Goal: Task Accomplishment & Management: Use online tool/utility

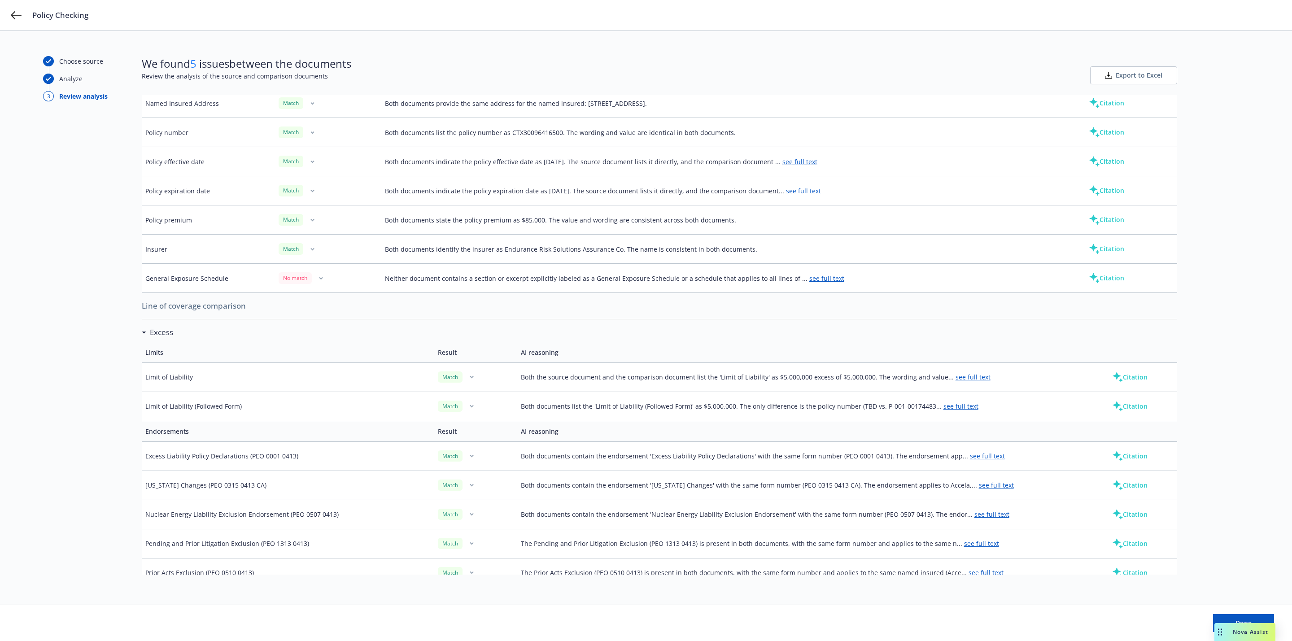
scroll to position [202, 0]
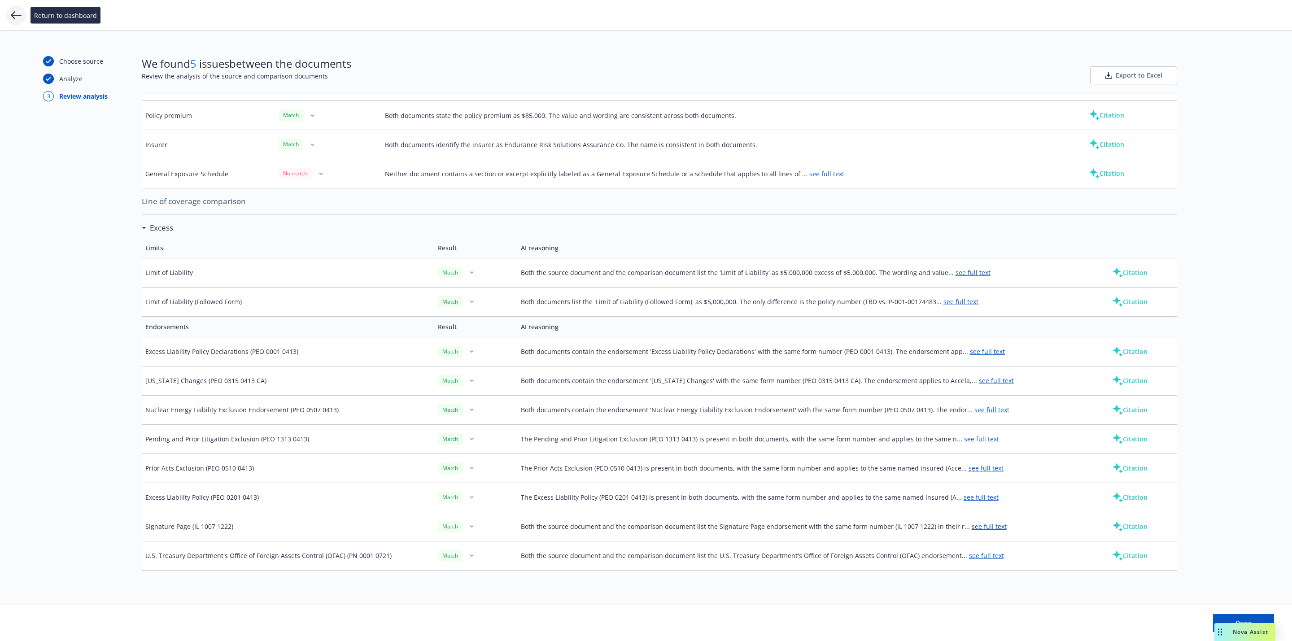
click at [15, 20] on icon at bounding box center [16, 15] width 11 height 11
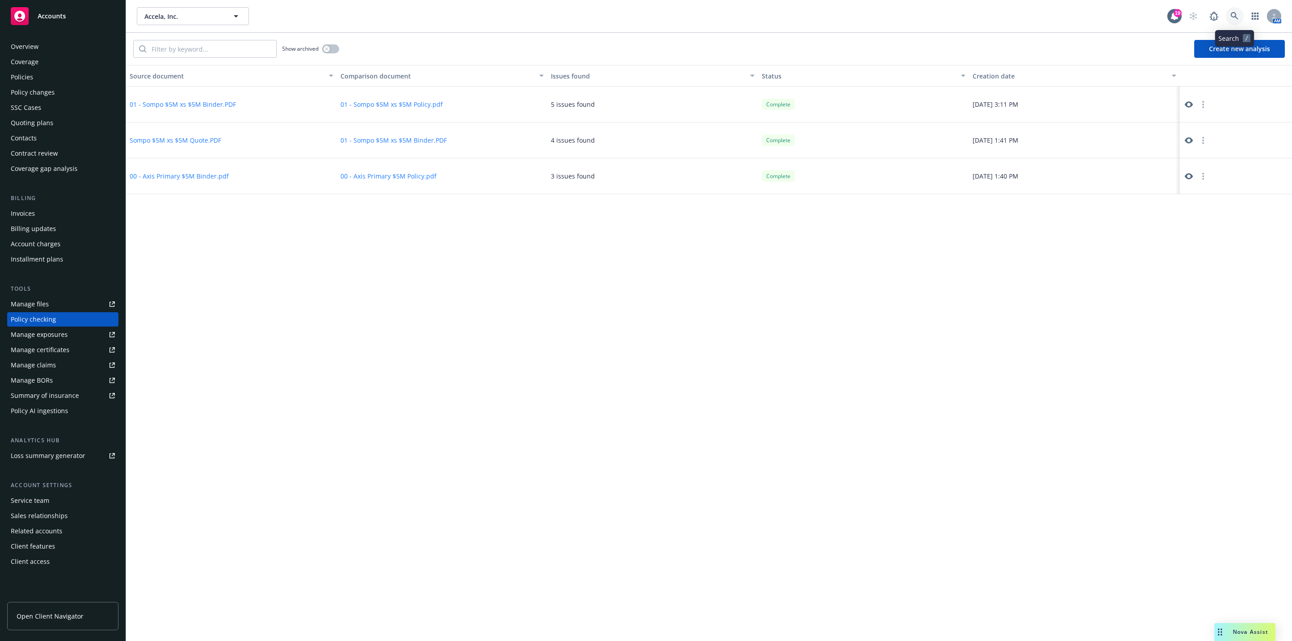
click at [1234, 12] on icon at bounding box center [1234, 16] width 8 height 8
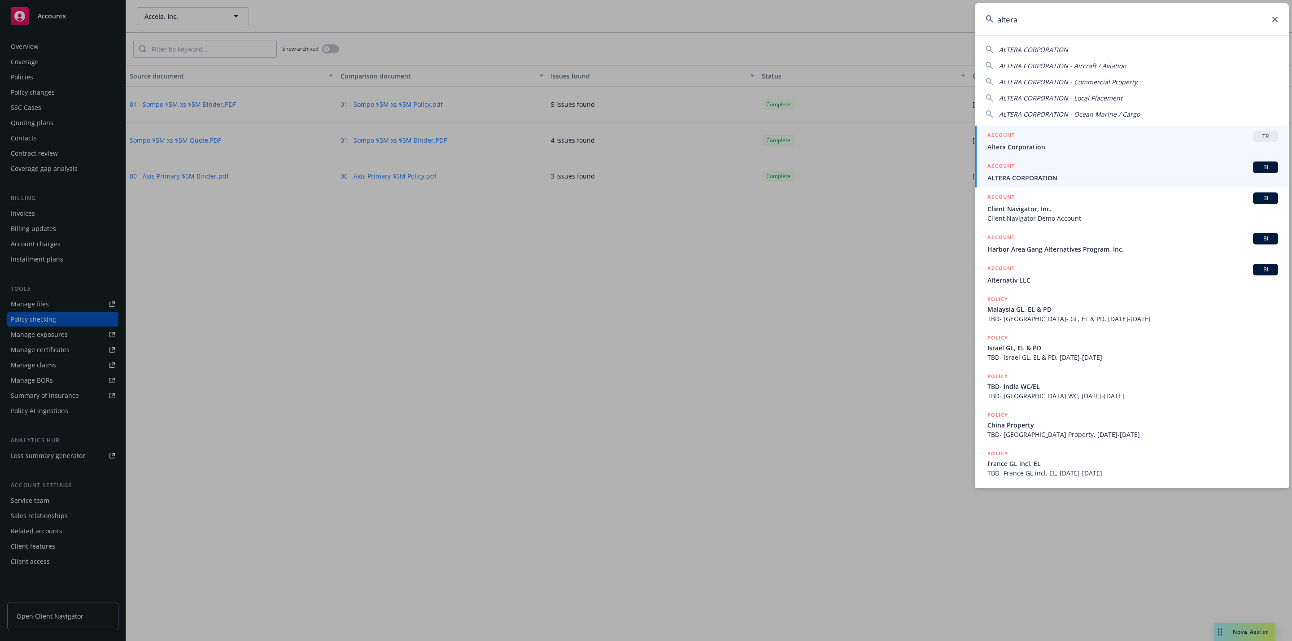
type input "altera"
click at [1077, 172] on div "ACCOUNT BI" at bounding box center [1132, 167] width 291 height 12
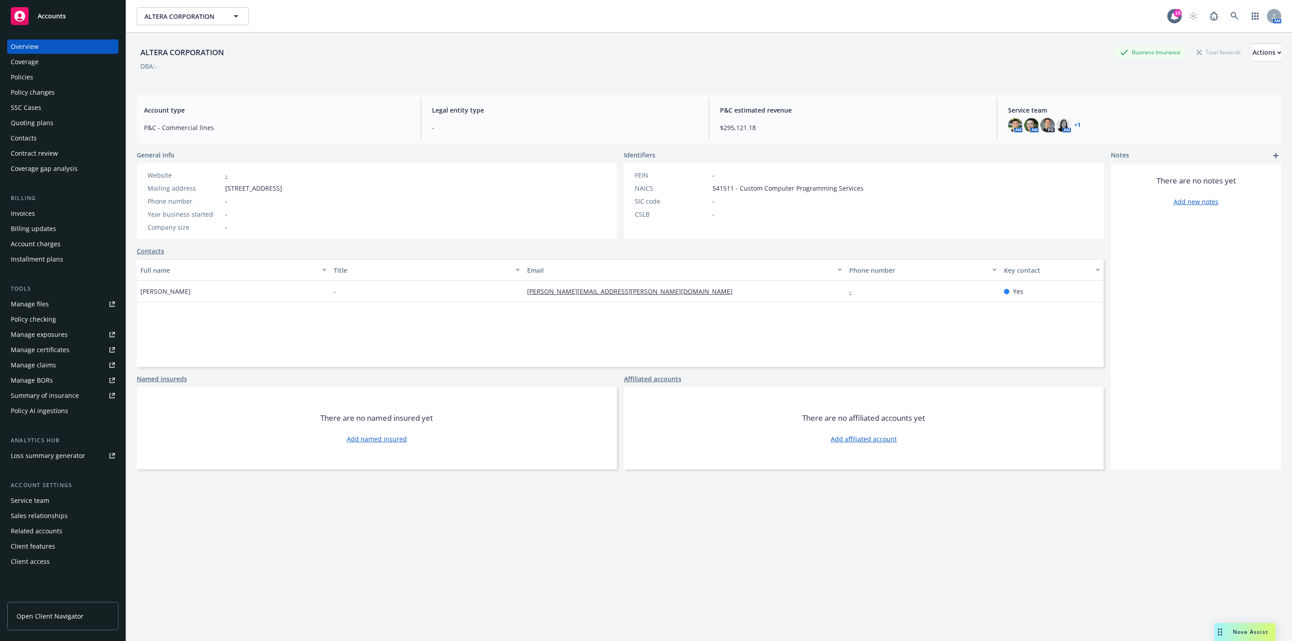
click at [48, 312] on div "Policy checking" at bounding box center [33, 319] width 45 height 14
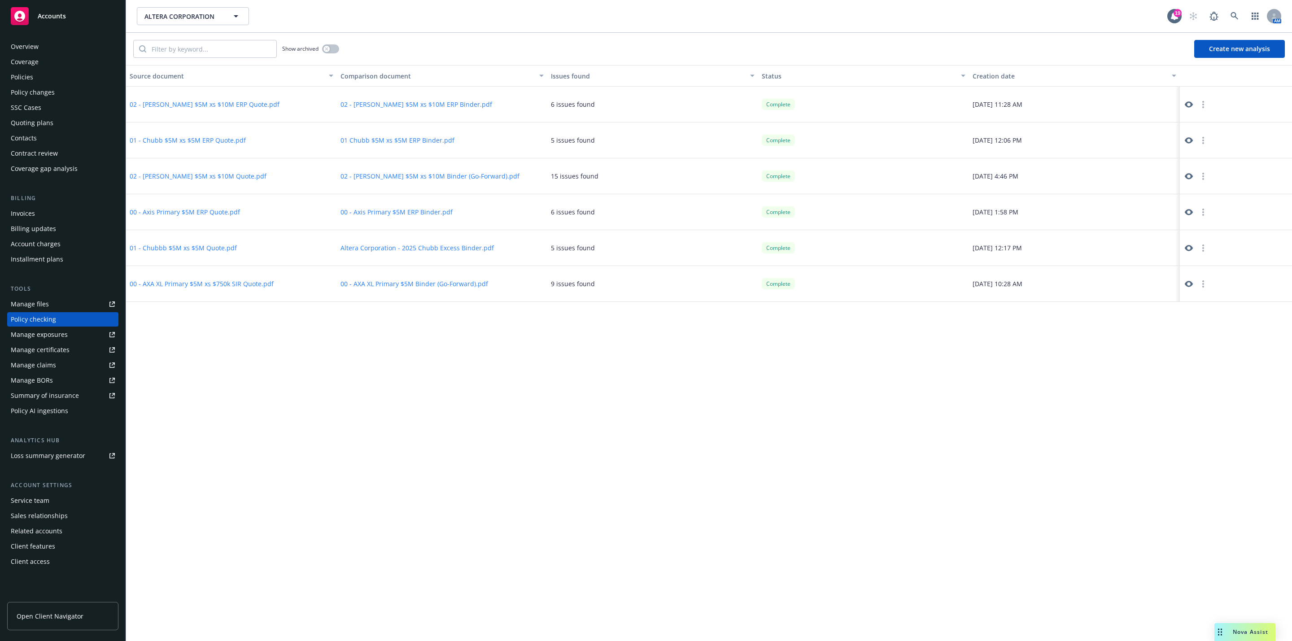
click at [1211, 50] on button "Create new analysis" at bounding box center [1239, 49] width 91 height 18
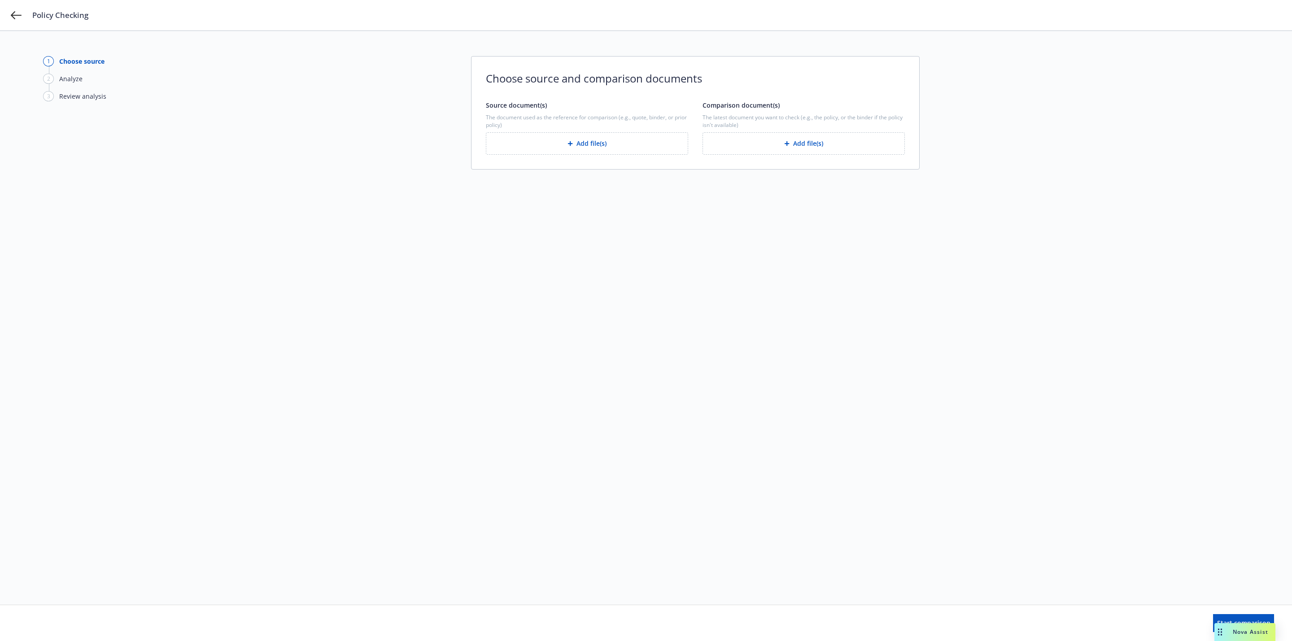
click at [780, 136] on button "Add file(s)" at bounding box center [803, 143] width 202 height 22
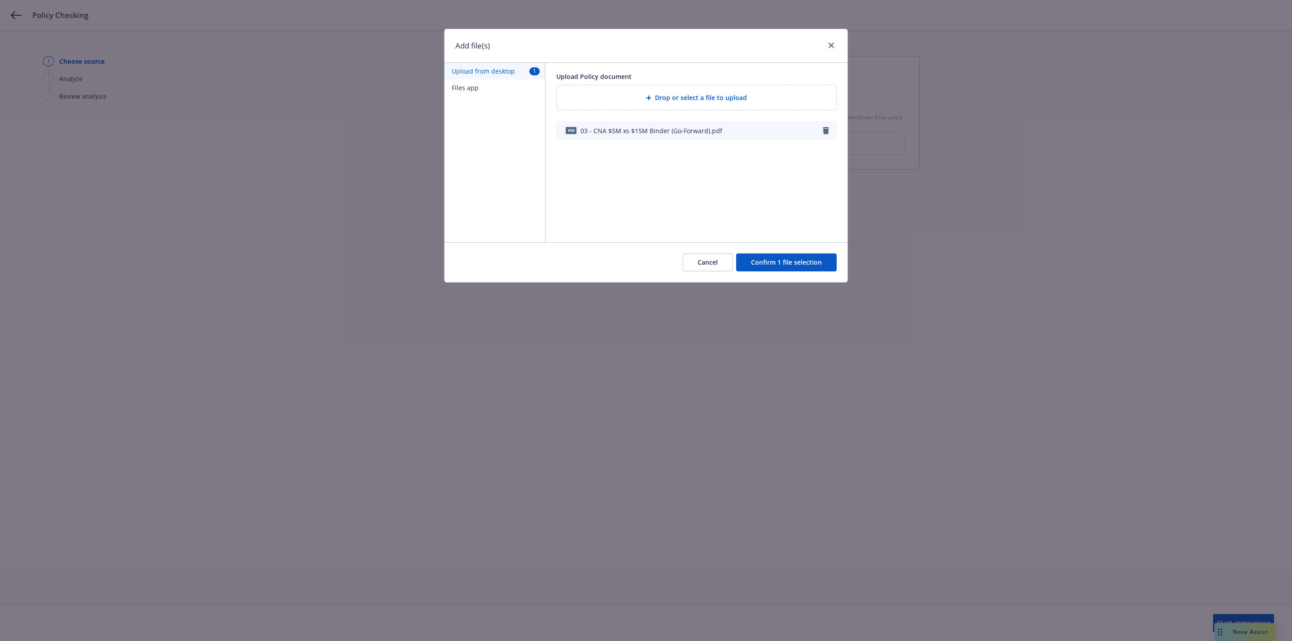
click at [759, 262] on button "Confirm 1 file selection" at bounding box center [786, 262] width 100 height 18
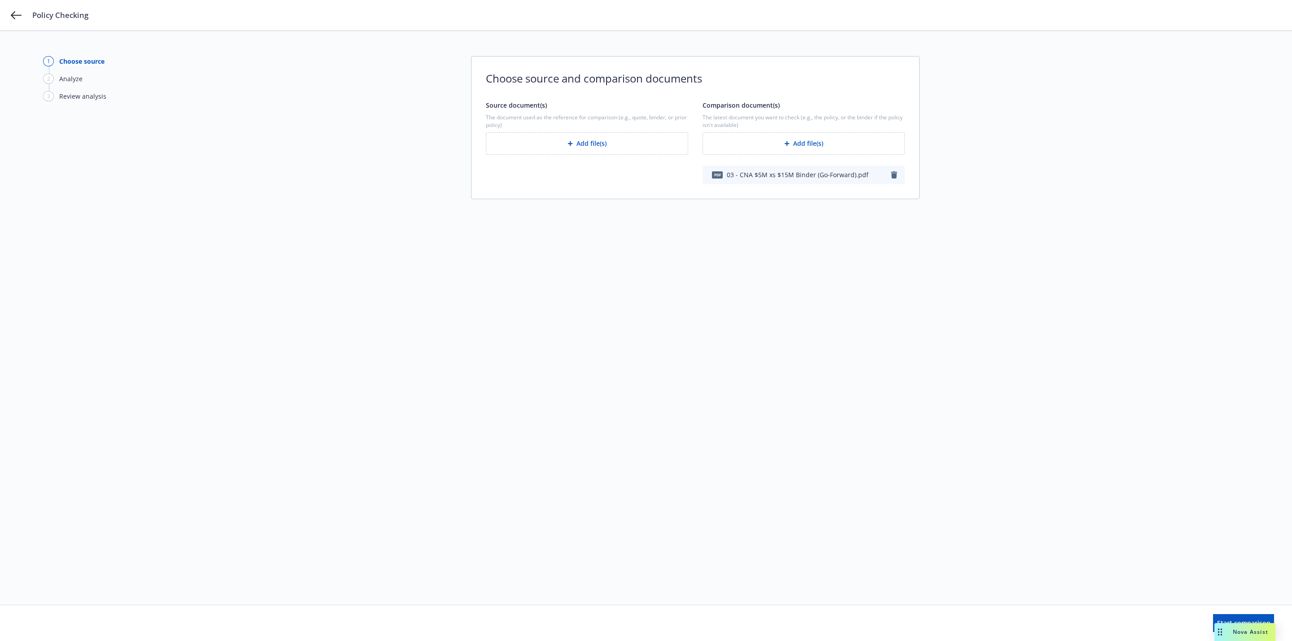
click at [571, 146] on icon "button" at bounding box center [569, 143] width 5 height 5
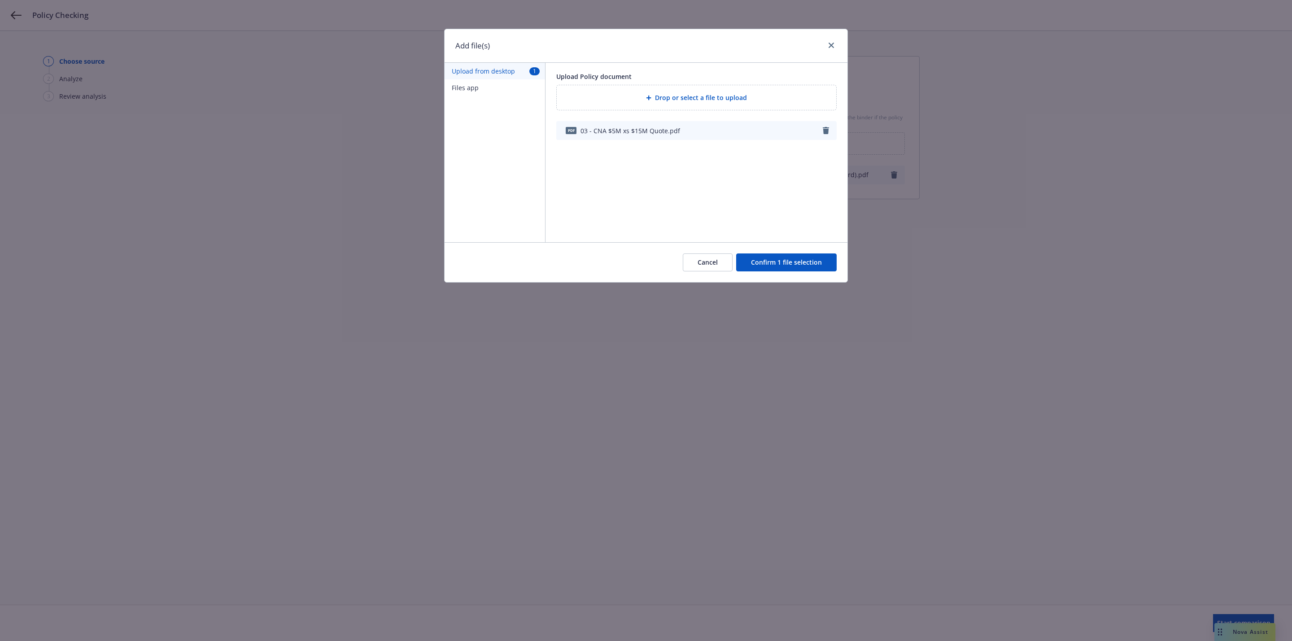
click at [771, 266] on button "Confirm 1 file selection" at bounding box center [786, 262] width 100 height 18
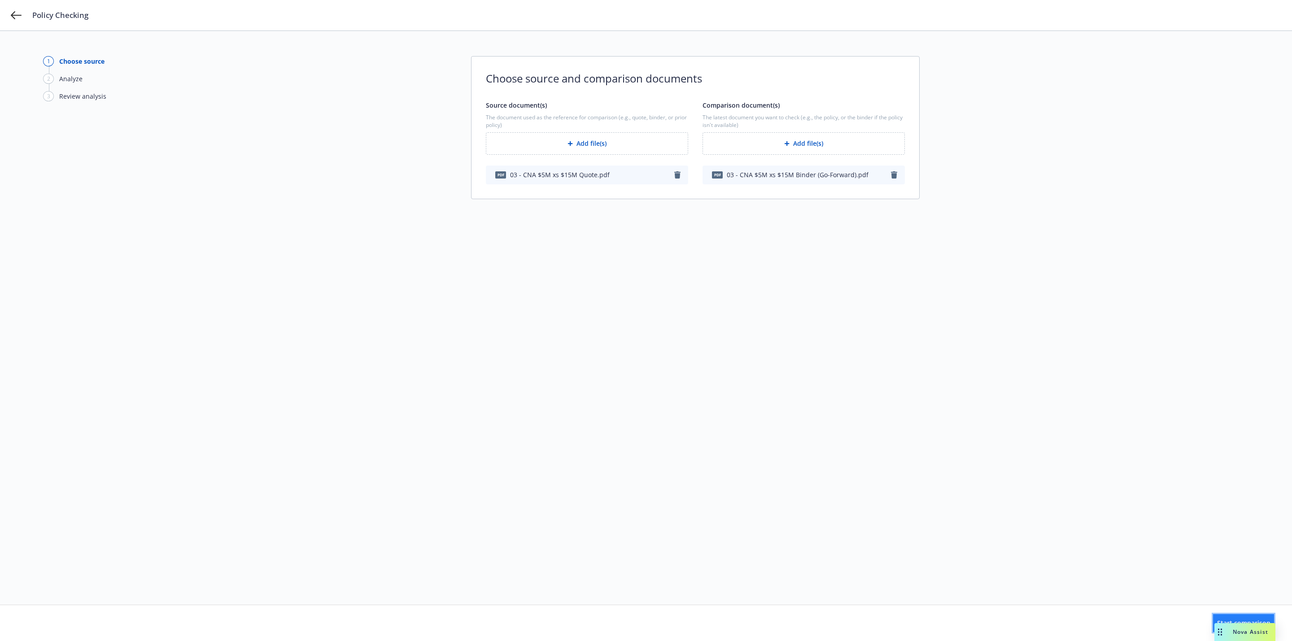
click at [1213, 623] on button "Start comparison" at bounding box center [1243, 623] width 61 height 18
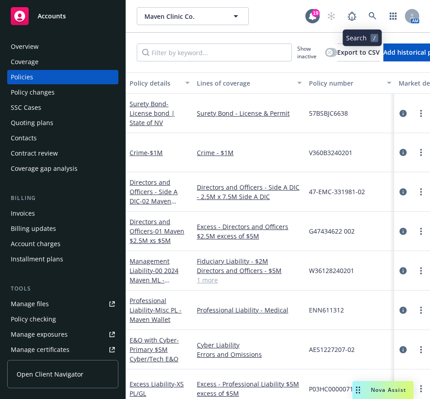
click at [369, 20] on icon at bounding box center [373, 16] width 8 height 8
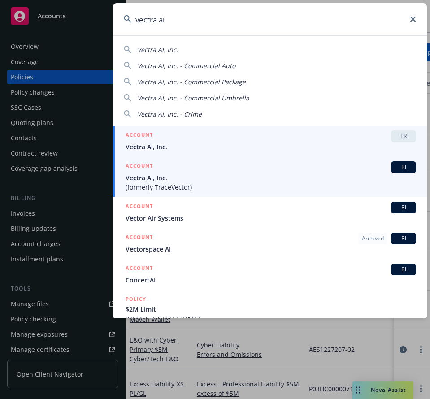
type input "vectra ai"
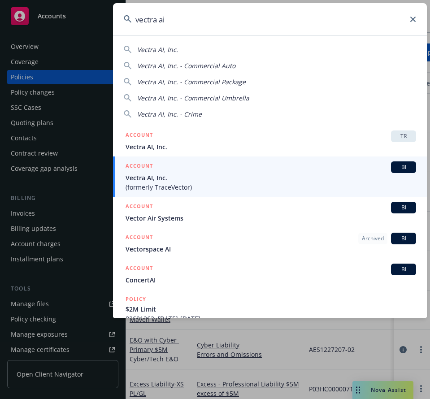
click at [232, 181] on span "Vectra AI, Inc." at bounding box center [271, 177] width 291 height 9
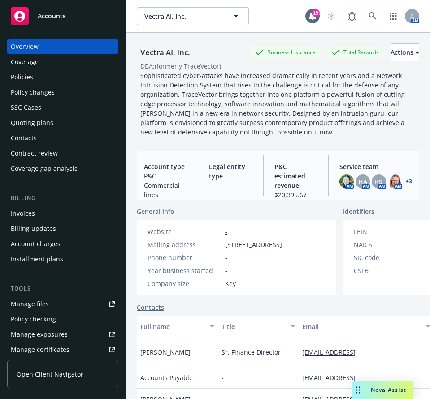
click at [57, 78] on div "Policies" at bounding box center [63, 77] width 104 height 14
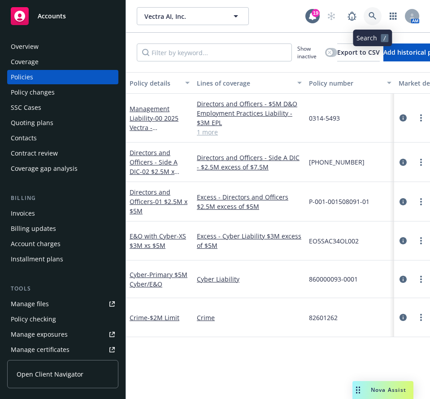
click at [374, 13] on icon at bounding box center [373, 16] width 8 height 8
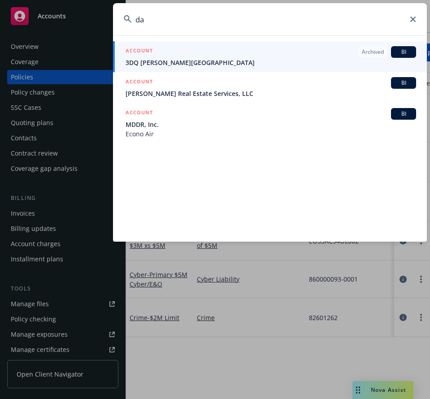
type input "d"
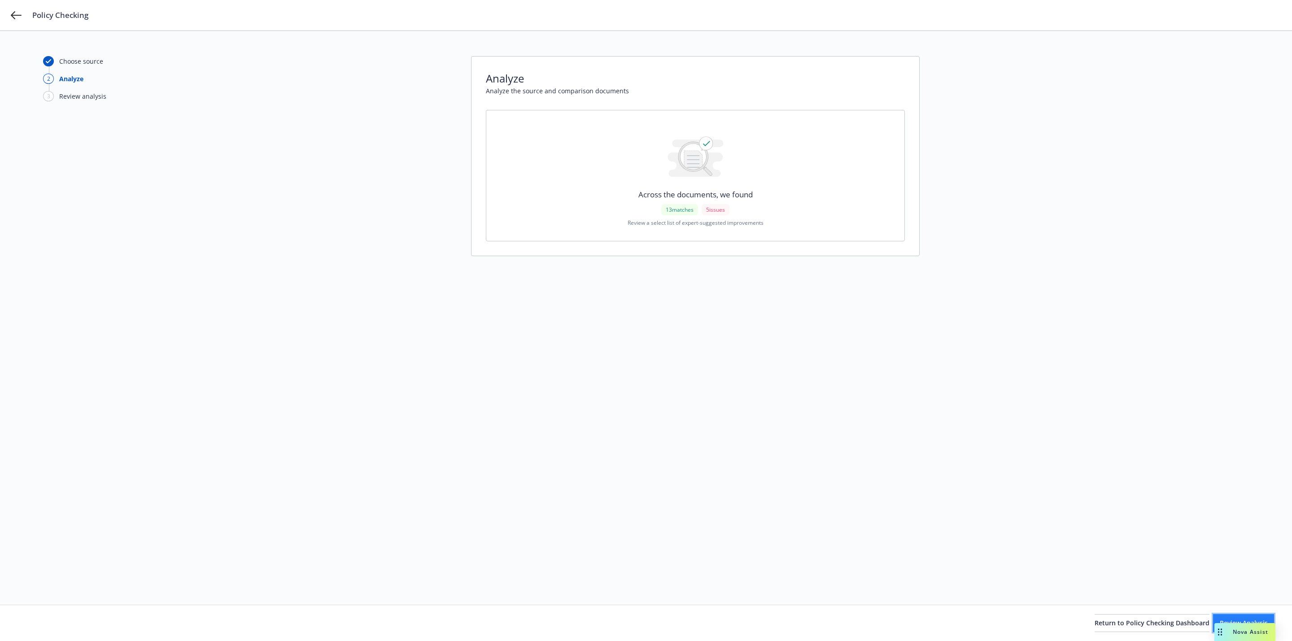
click at [1213, 619] on button "Review Analysis" at bounding box center [1243, 623] width 61 height 18
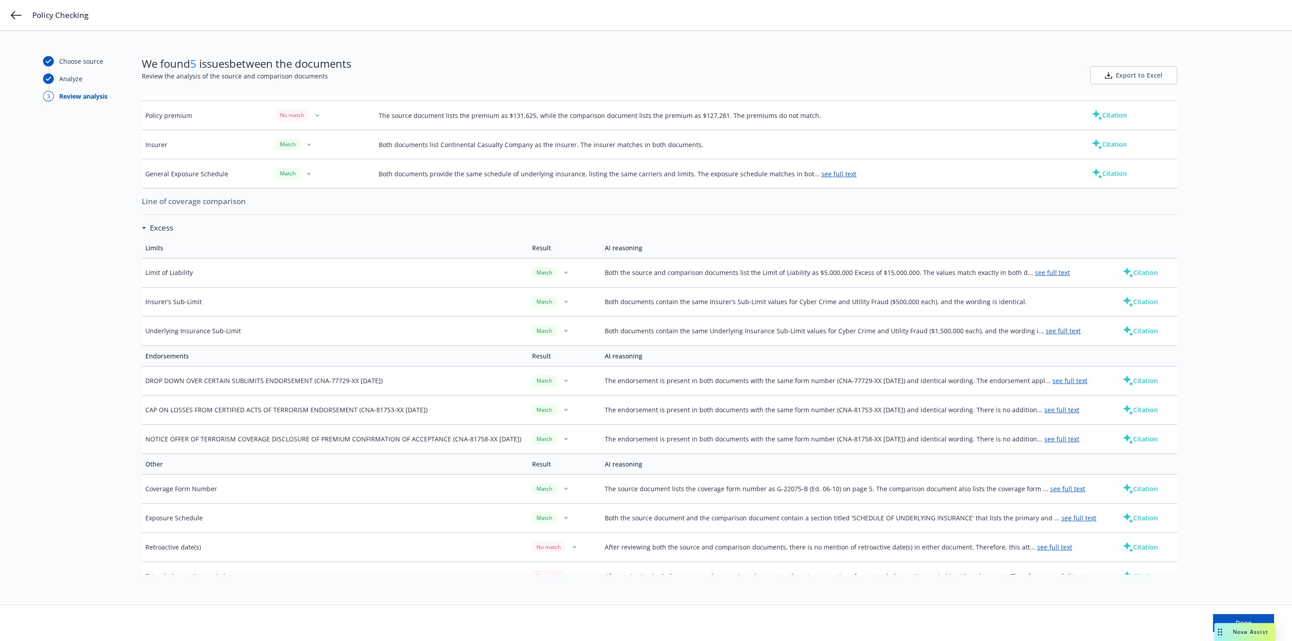
scroll to position [223, 0]
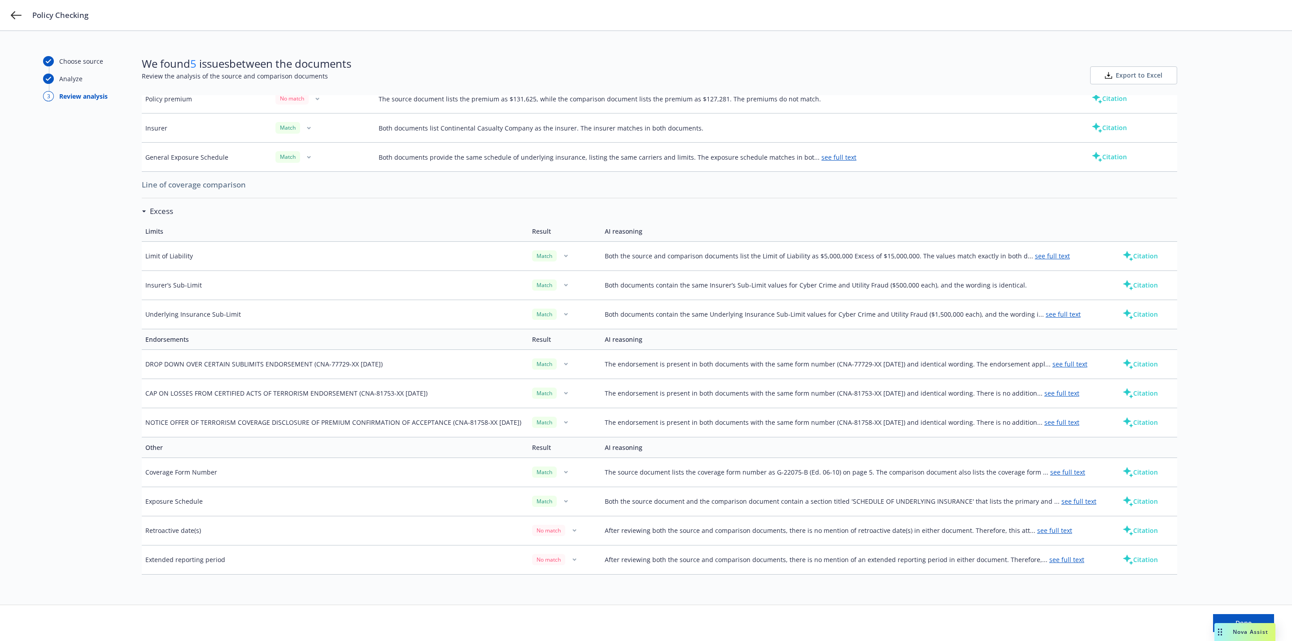
click at [1052, 557] on link "see full text" at bounding box center [1066, 559] width 35 height 9
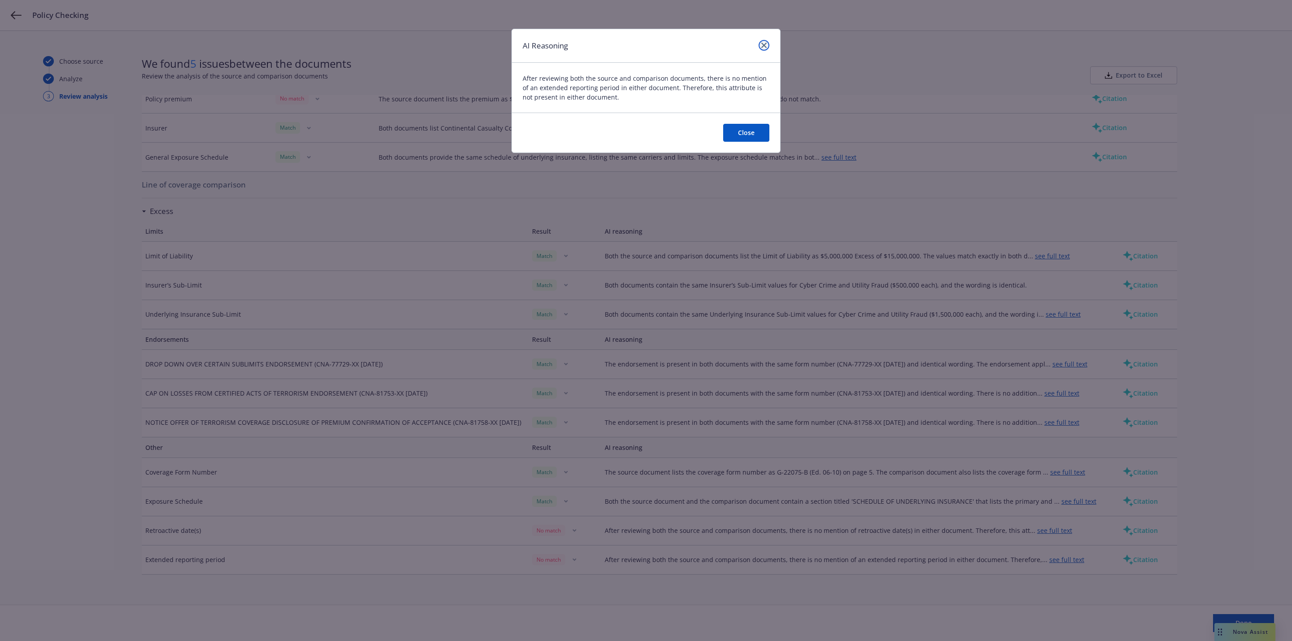
click at [761, 47] on icon "close" at bounding box center [763, 45] width 5 height 5
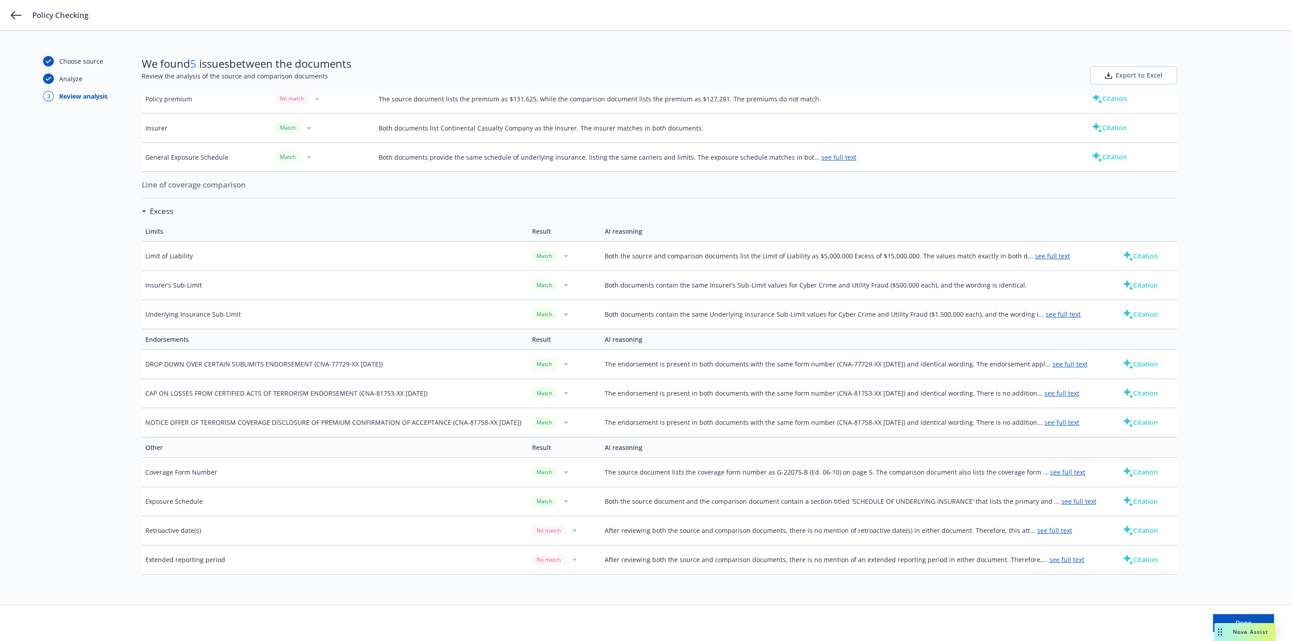
click at [1222, 614] on div "Done" at bounding box center [646, 623] width 1292 height 36
click at [1222, 616] on button "Done" at bounding box center [1243, 623] width 61 height 18
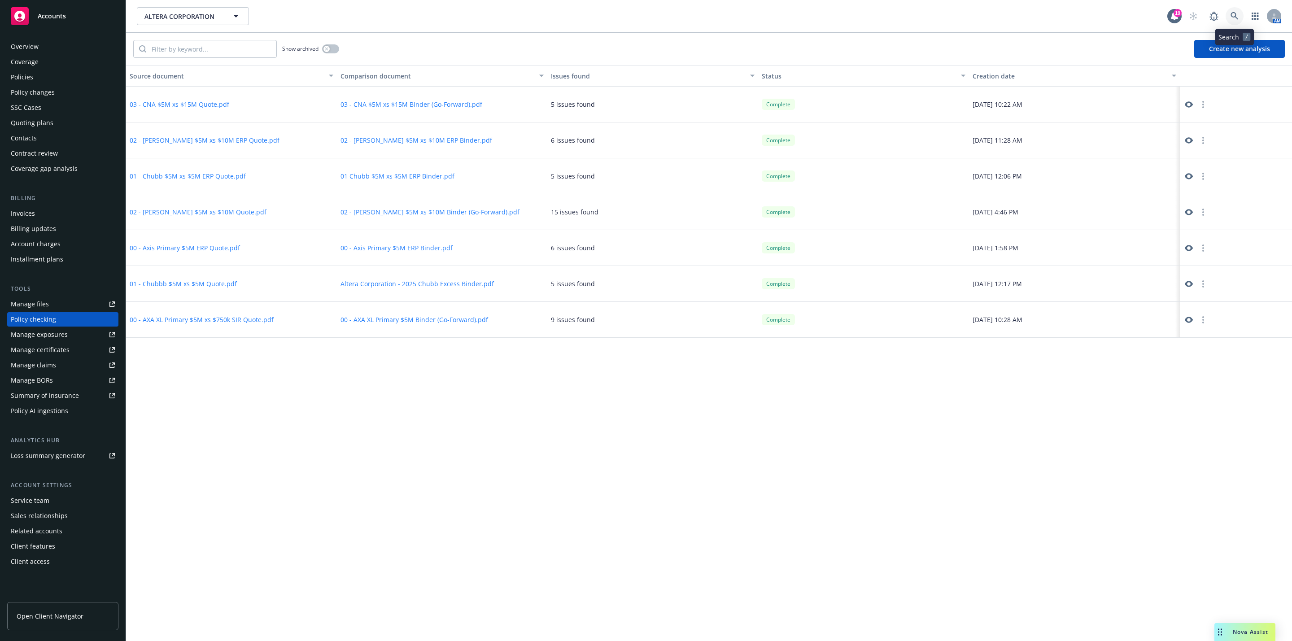
click at [1235, 19] on icon at bounding box center [1234, 16] width 8 height 8
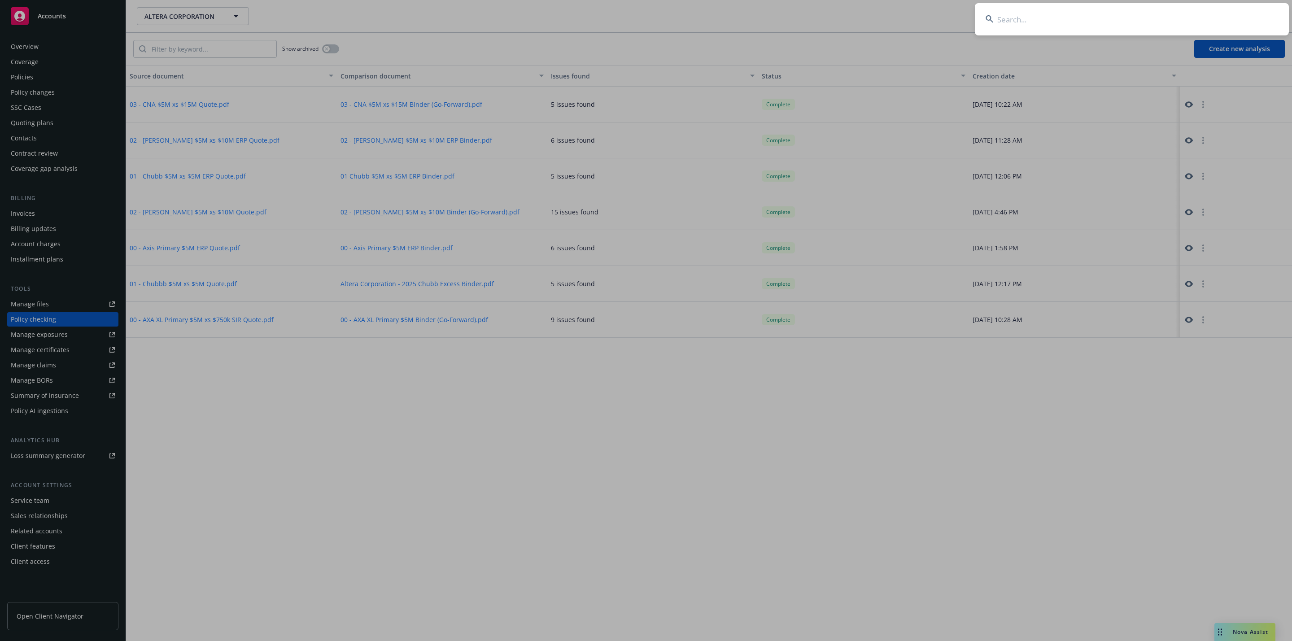
click at [1066, 20] on input at bounding box center [1132, 19] width 314 height 32
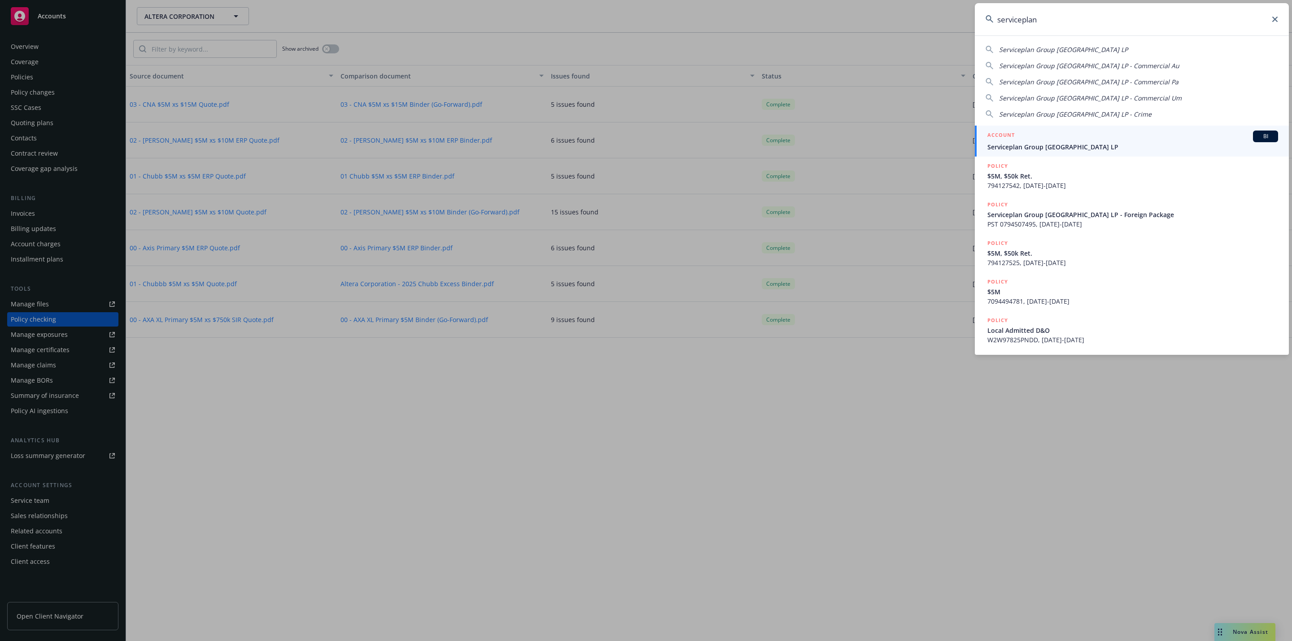
type input "serviceplan"
click at [1073, 147] on span "Serviceplan Group [GEOGRAPHIC_DATA] LP" at bounding box center [1132, 146] width 291 height 9
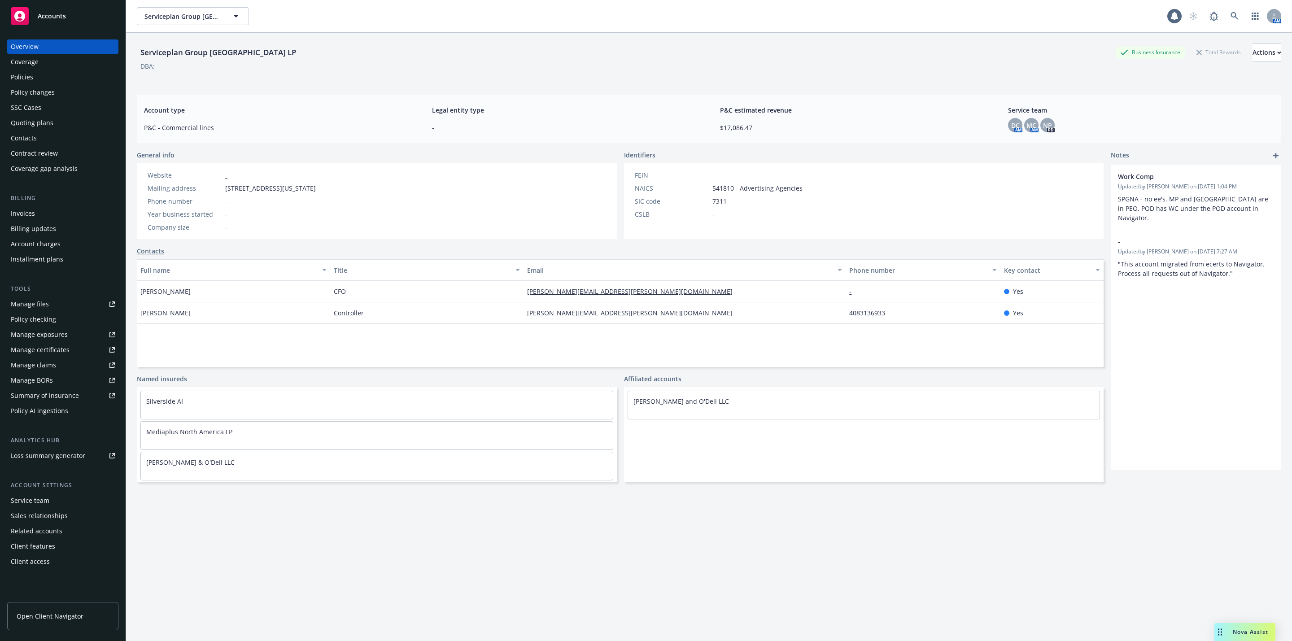
click at [25, 81] on div "Policies" at bounding box center [22, 77] width 22 height 14
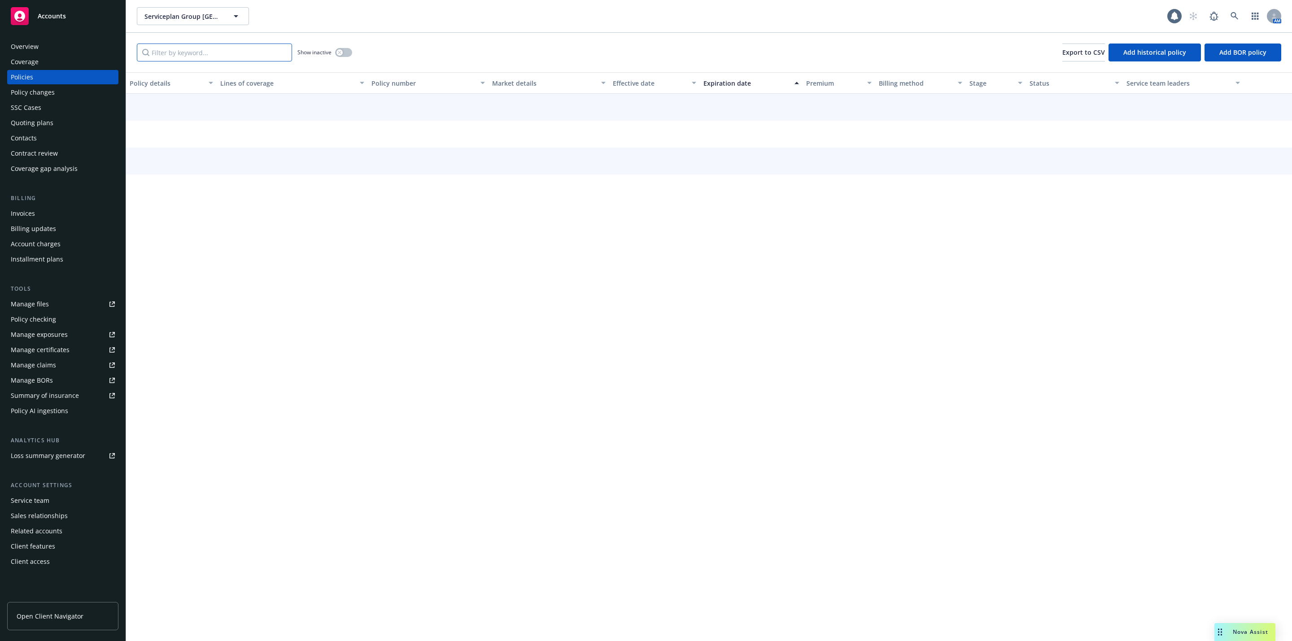
click at [245, 60] on input "Filter by keyword..." at bounding box center [214, 53] width 155 height 18
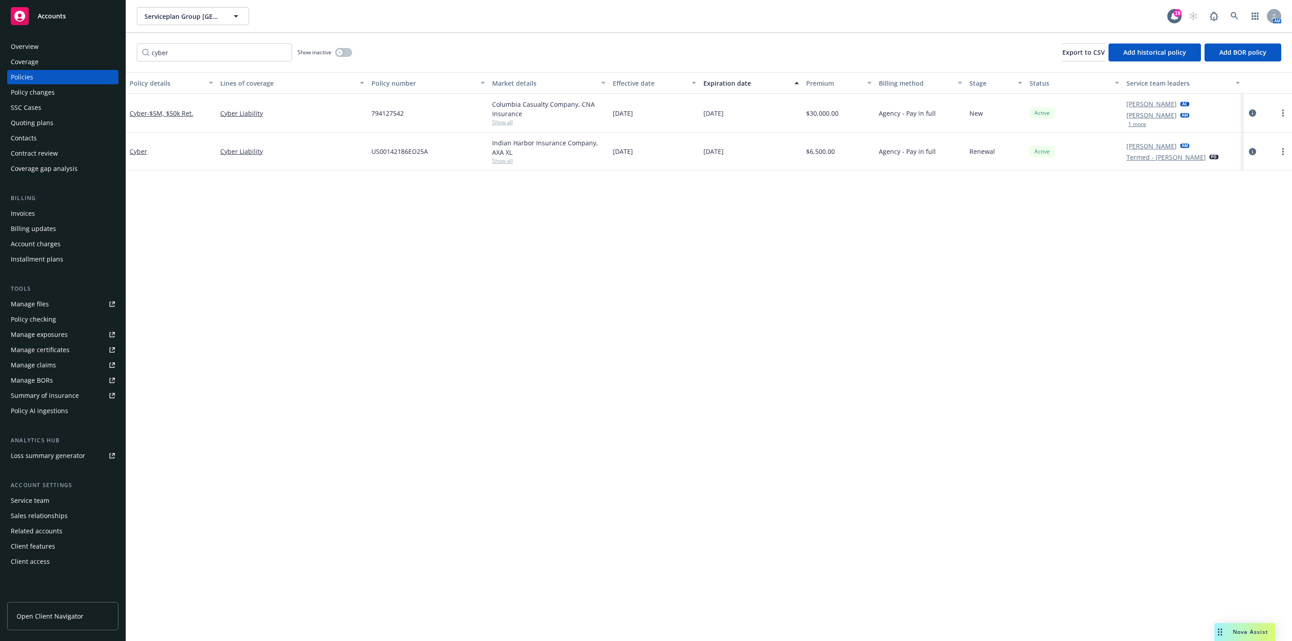
click at [342, 214] on div "Policy details Lines of coverage Policy number Market details Effective date Ex…" at bounding box center [709, 356] width 1166 height 569
click at [145, 144] on div "Cyber" at bounding box center [171, 152] width 91 height 38
click at [143, 148] on link "Cyber" at bounding box center [138, 151] width 17 height 9
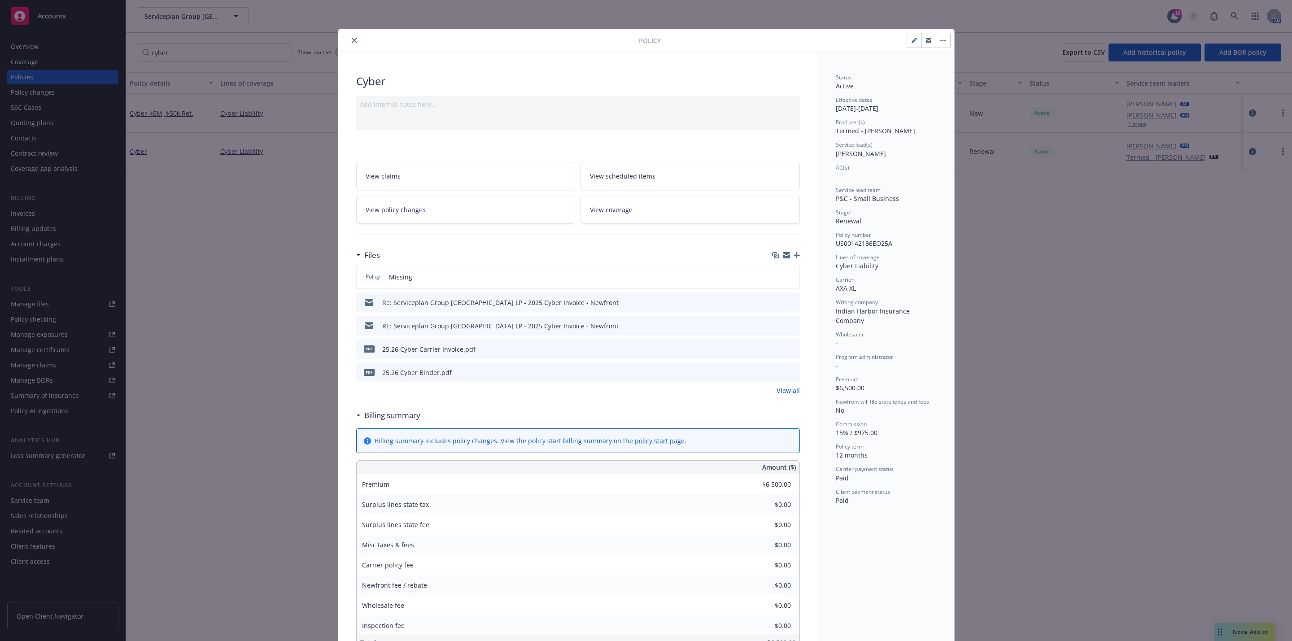
click at [787, 372] on icon "preview file" at bounding box center [791, 372] width 8 height 6
click at [349, 44] on button "close" at bounding box center [354, 40] width 11 height 11
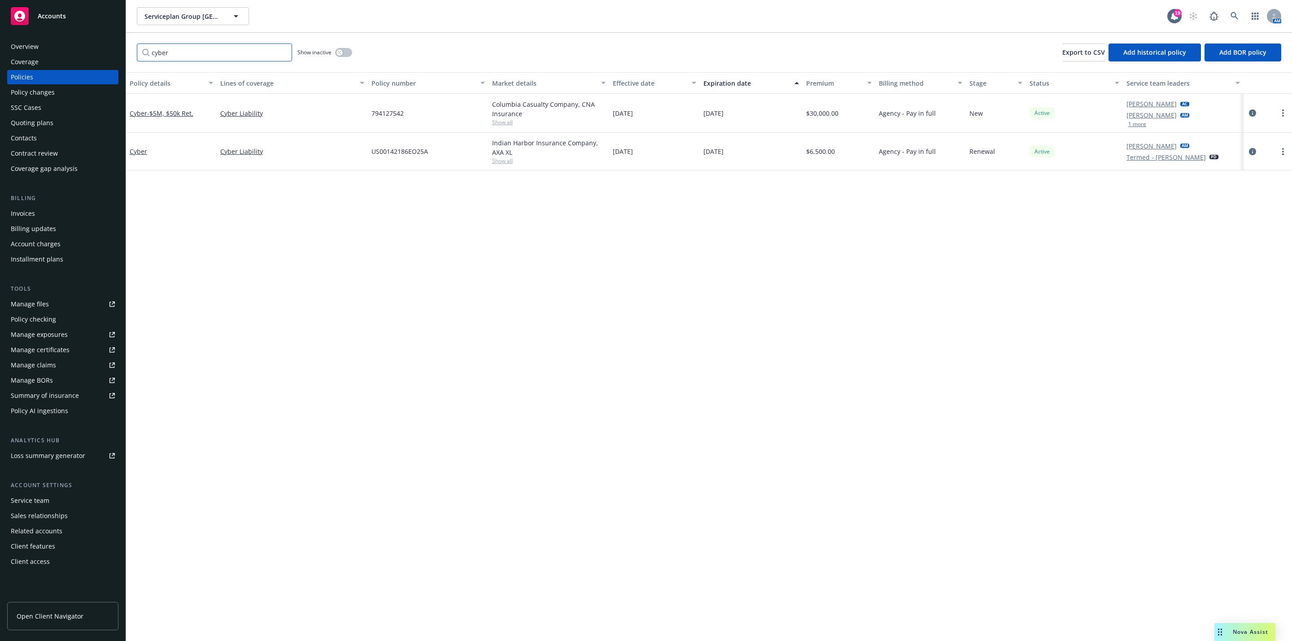
click at [231, 51] on input "cyber" at bounding box center [214, 53] width 155 height 18
click at [230, 51] on input "cyber" at bounding box center [214, 53] width 155 height 18
type input "media"
click at [185, 107] on span "- $5M, $50k Ret." at bounding box center [168, 113] width 77 height 18
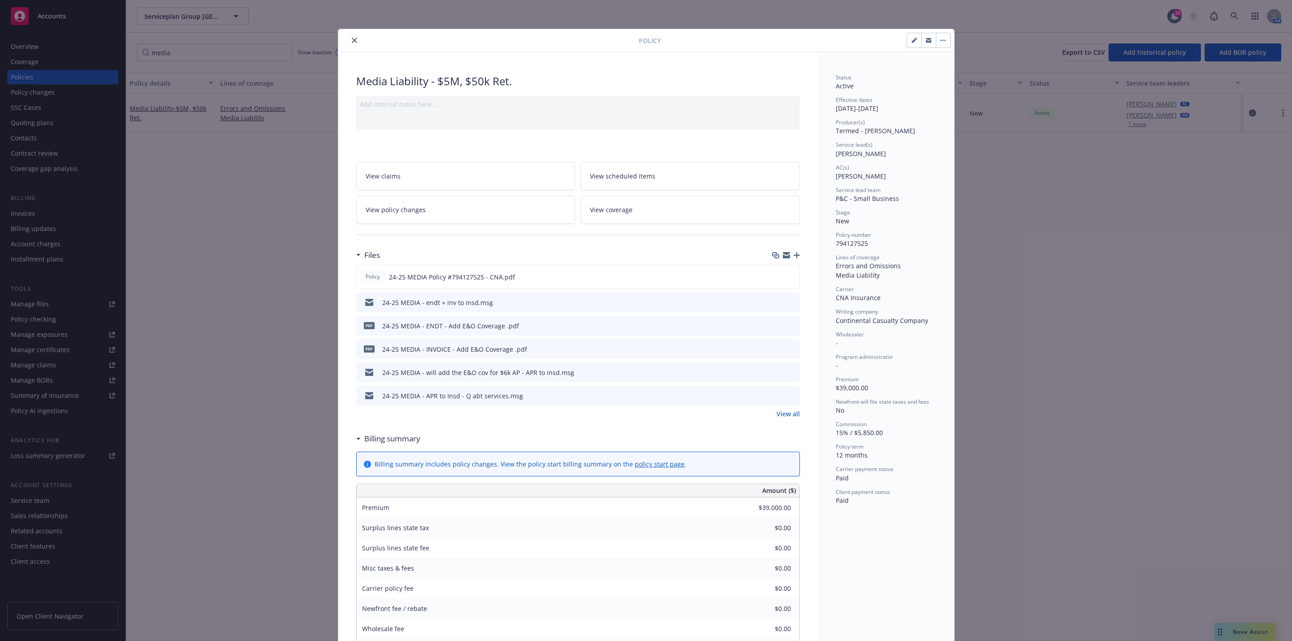
drag, startPoint x: 355, startPoint y: 35, endPoint x: 348, endPoint y: 40, distance: 9.1
click at [354, 38] on div at bounding box center [490, 40] width 297 height 11
click at [352, 40] on icon "close" at bounding box center [354, 40] width 5 height 5
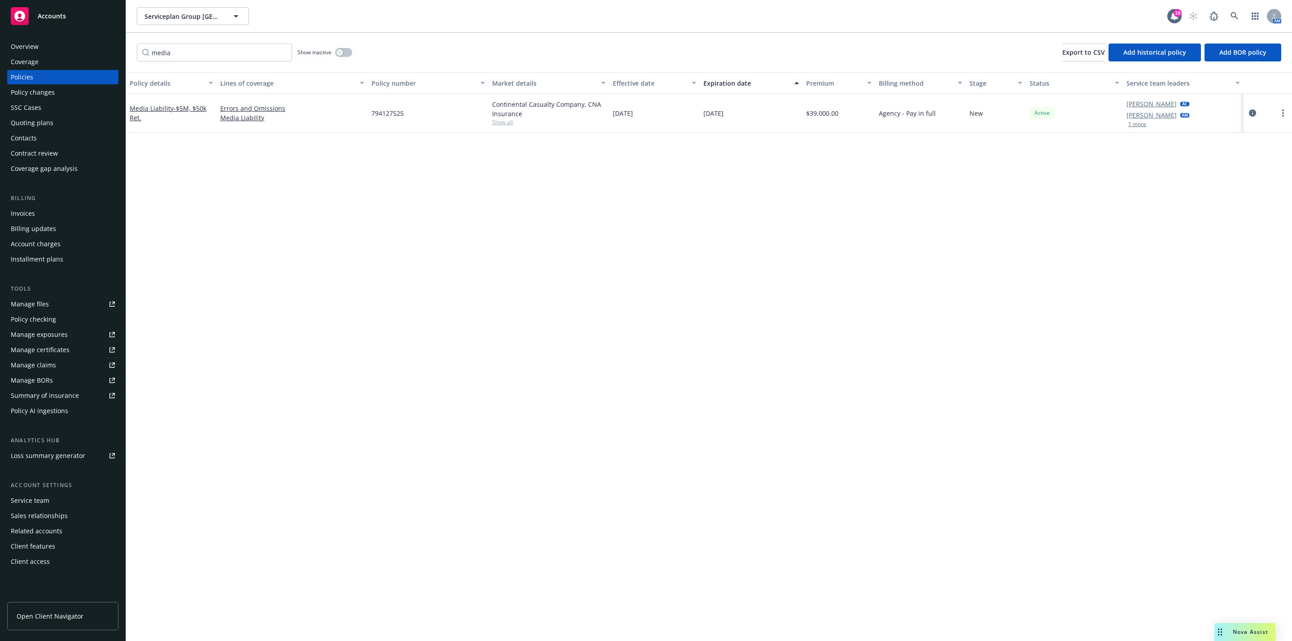
click at [306, 145] on div "Policy details Lines of coverage Policy number Market details Effective date Ex…" at bounding box center [709, 356] width 1166 height 569
click at [188, 107] on span "- $5M, $50k Ret." at bounding box center [168, 113] width 77 height 18
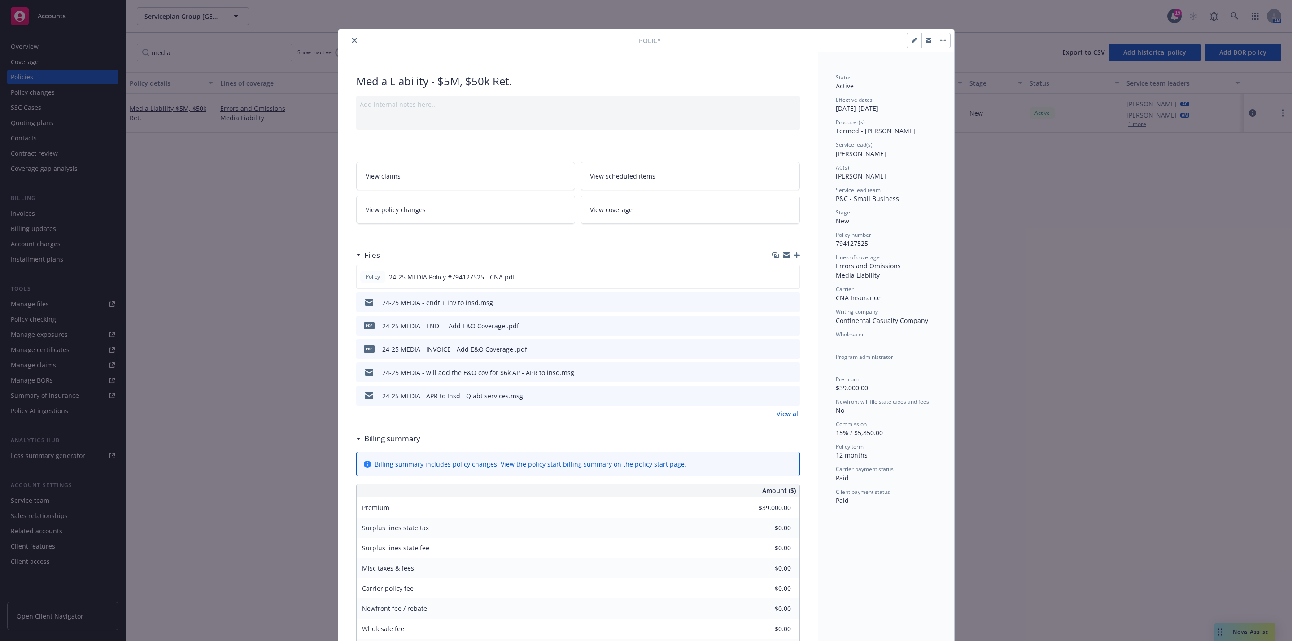
scroll to position [27, 0]
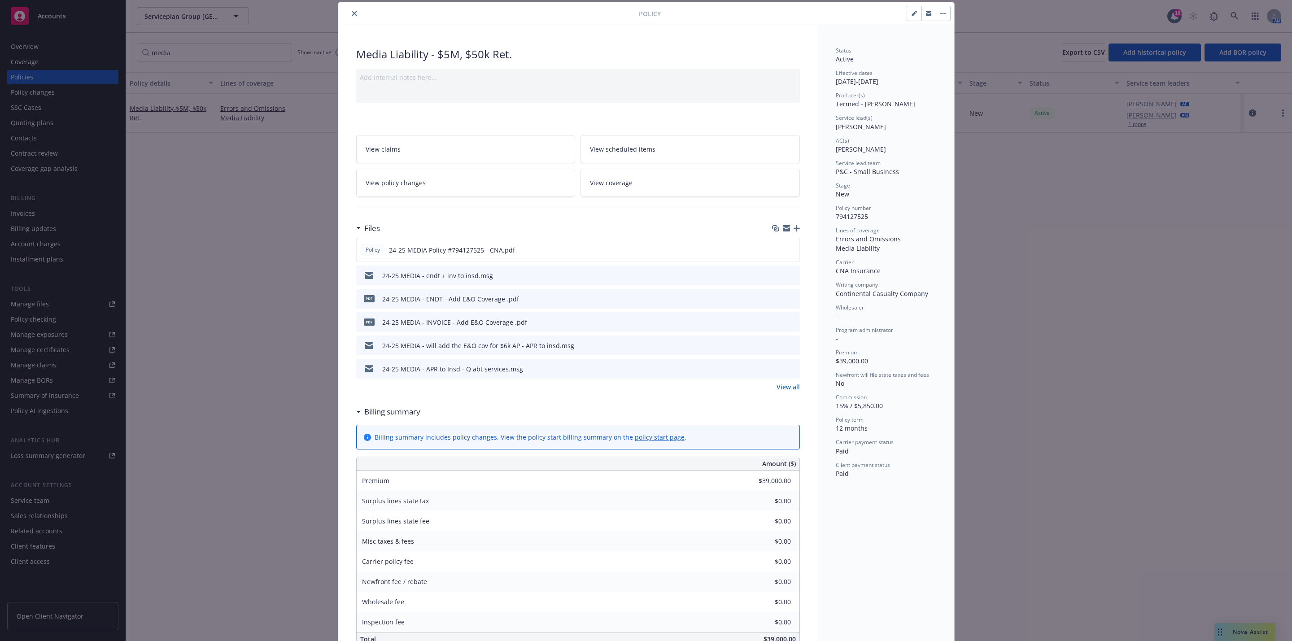
click at [349, 15] on button "close" at bounding box center [354, 13] width 11 height 11
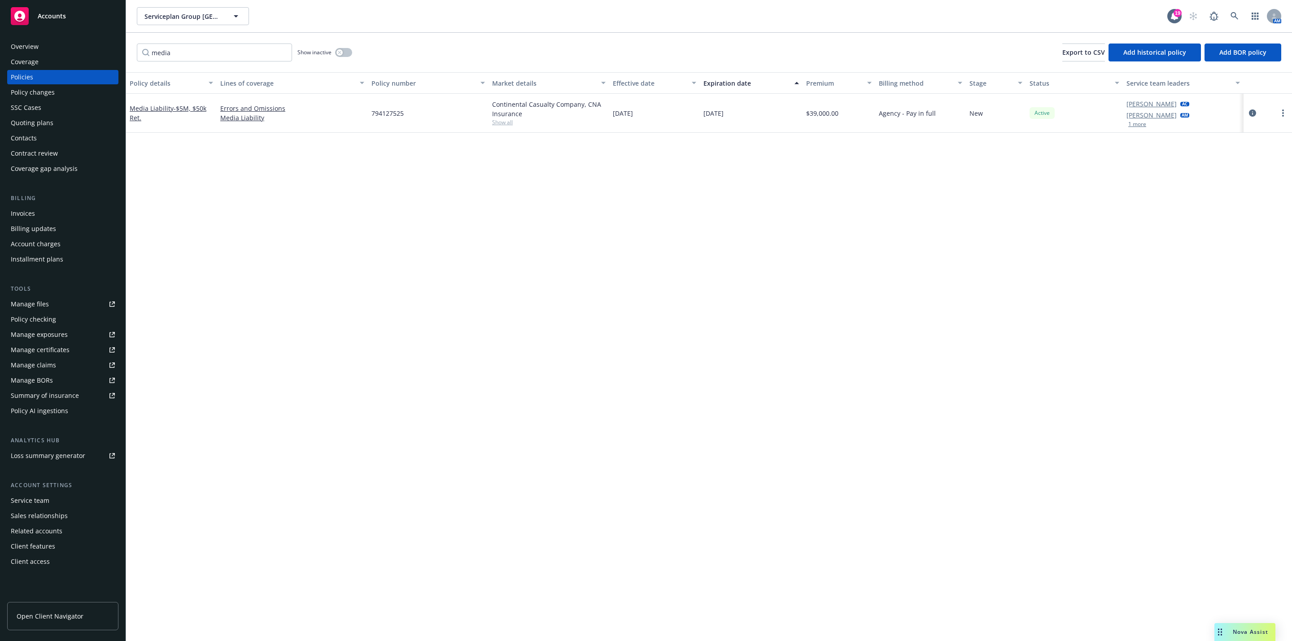
click at [58, 43] on div "Overview" at bounding box center [63, 46] width 104 height 14
